Goal: Information Seeking & Learning: Learn about a topic

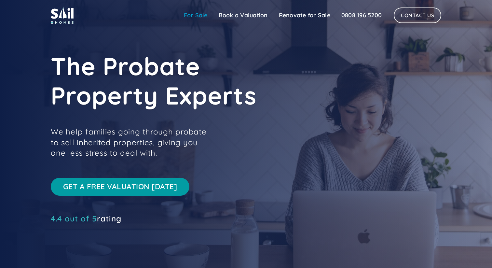
click at [196, 14] on link "For Sale" at bounding box center [195, 15] width 35 height 13
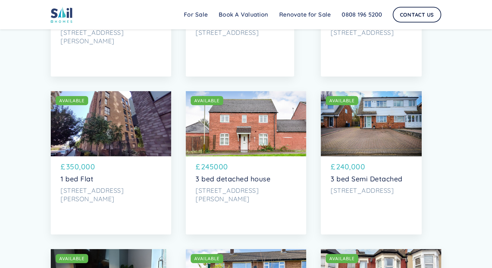
scroll to position [1751, 0]
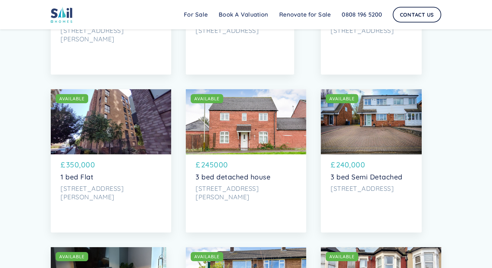
click at [109, 121] on div "SOLD AVAILABLE" at bounding box center [111, 121] width 120 height 65
click at [243, 103] on div "SOLD AVAILABLE" at bounding box center [248, 98] width 115 height 9
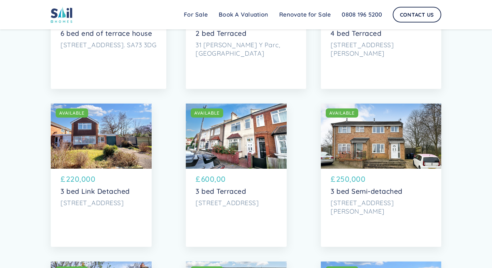
scroll to position [2054, 0]
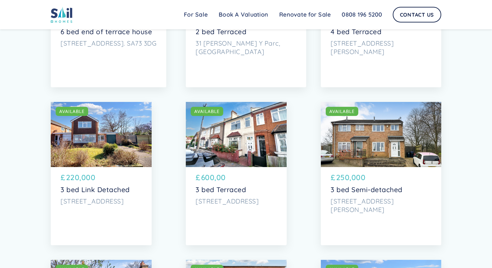
click at [108, 178] on div "£ 220,000" at bounding box center [101, 179] width 81 height 14
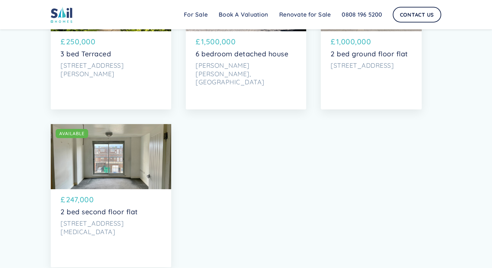
scroll to position [2822, 0]
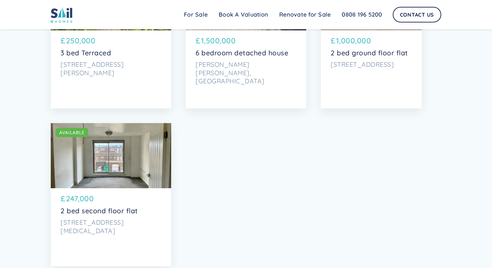
click at [115, 163] on div "SOLD AVAILABLE" at bounding box center [111, 155] width 120 height 65
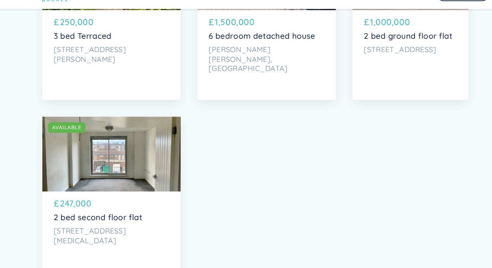
click at [88, 209] on p "2 bed second floor flat" at bounding box center [111, 211] width 101 height 8
